Goal: Navigation & Orientation: Find specific page/section

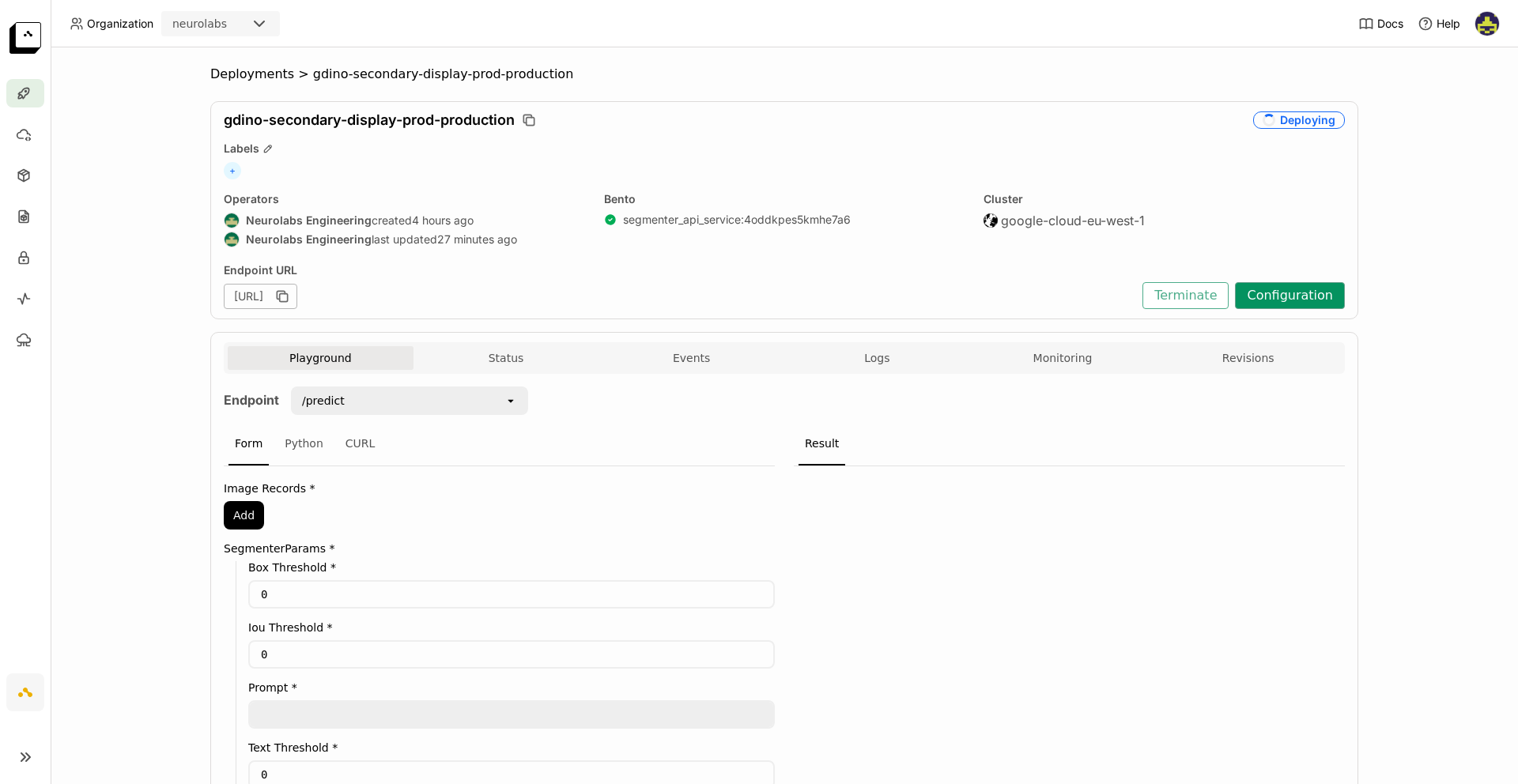
click at [1294, 289] on button "Configuration" at bounding box center [1290, 295] width 110 height 26
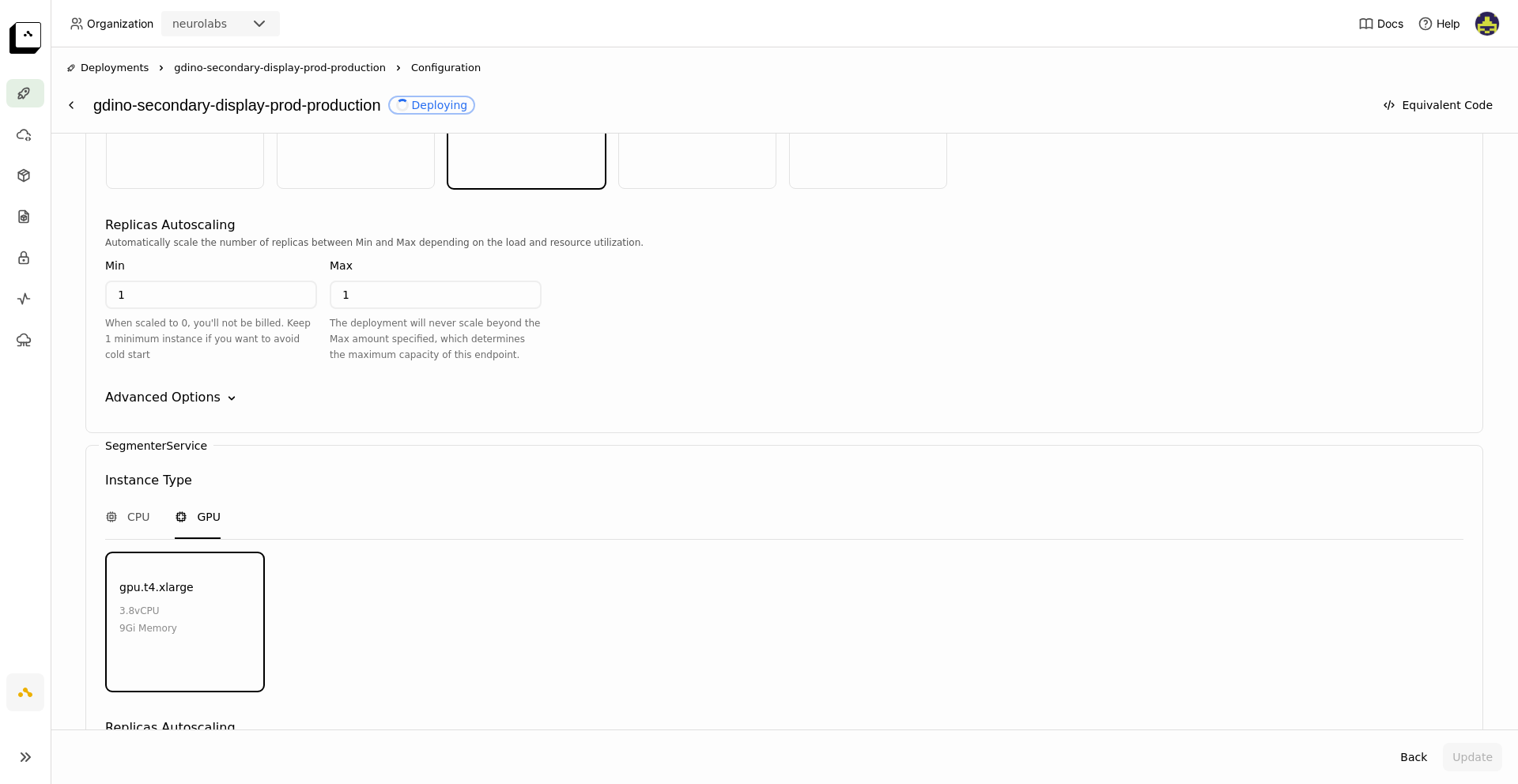
scroll to position [1897, 0]
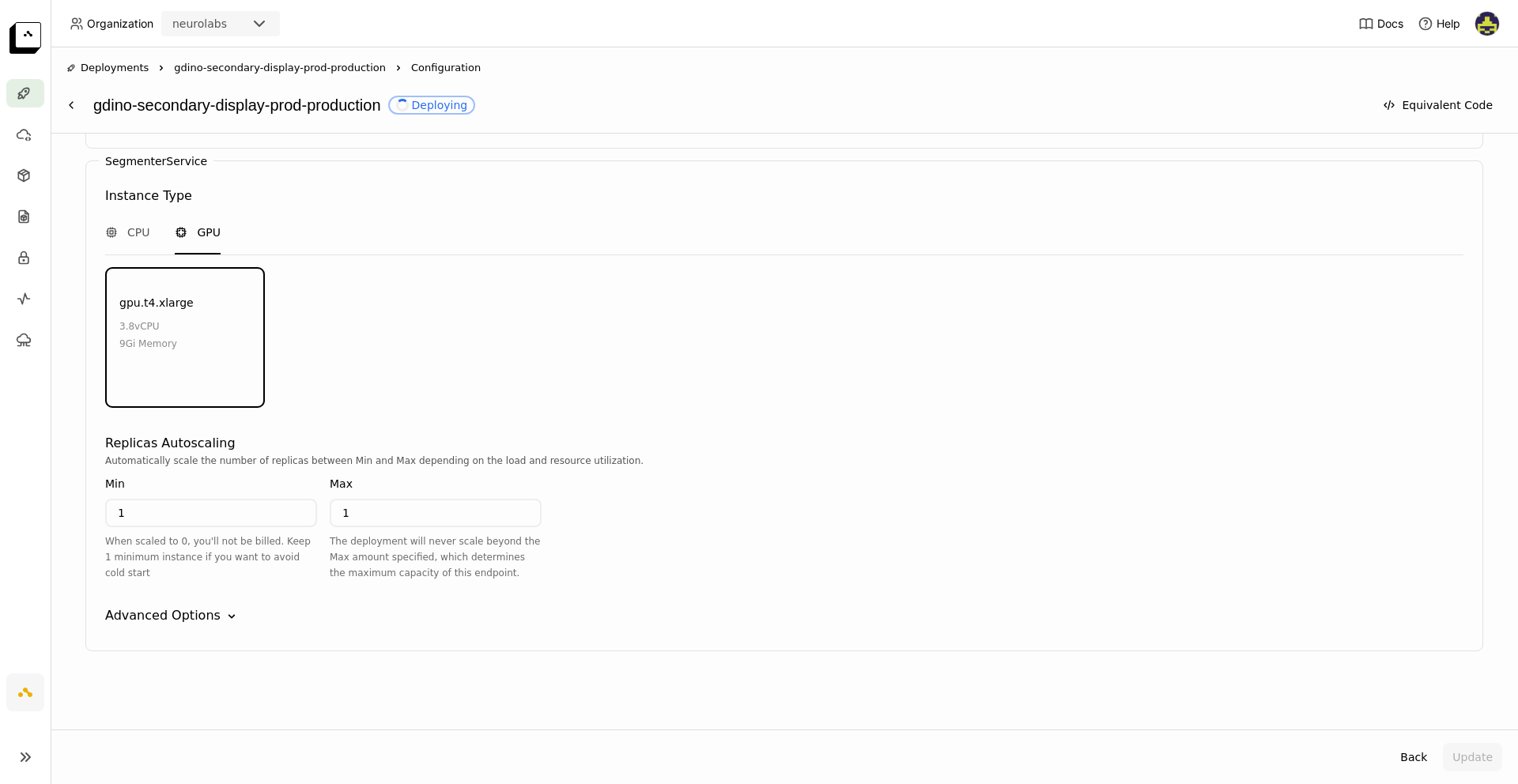
click at [331, 74] on span "gdino-secondary-display-prod-production" at bounding box center [280, 68] width 212 height 16
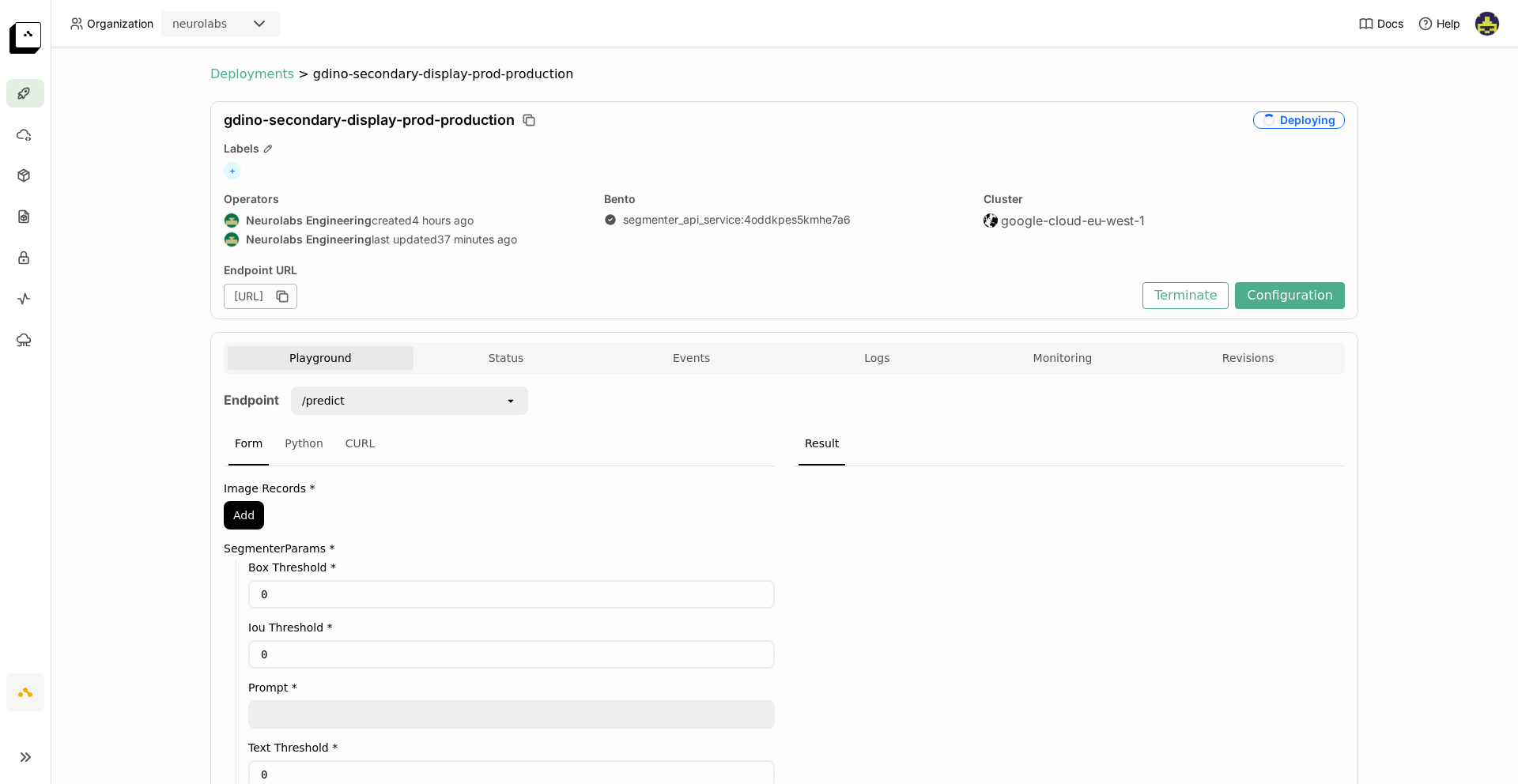
click at [274, 69] on span "Deployments" at bounding box center [251, 74] width 84 height 16
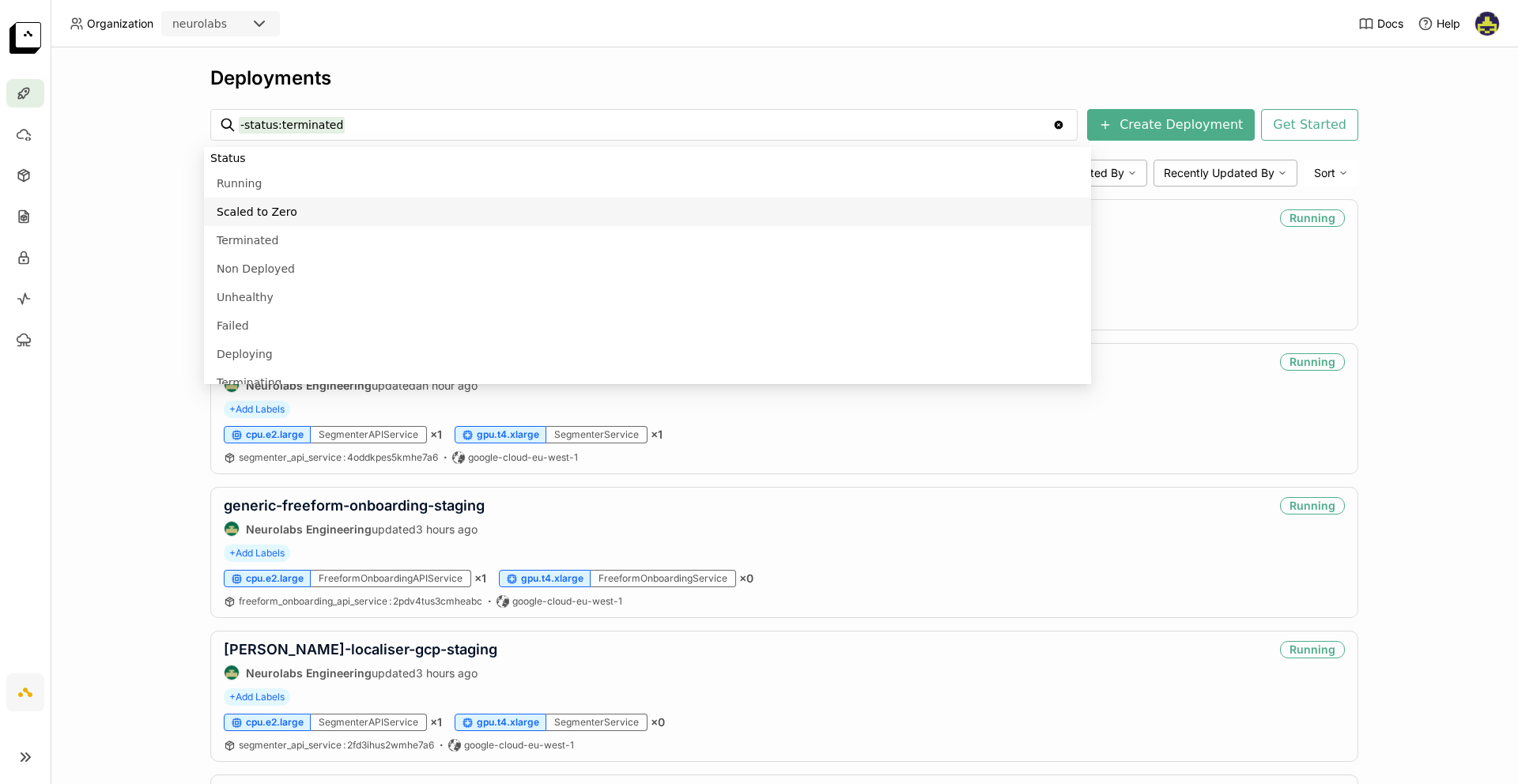
click at [132, 198] on div "Deployments -status:terminated -status:terminated Clear value Create Deployment…" at bounding box center [783, 415] width 1467 height 736
